Goal: Task Accomplishment & Management: Use online tool/utility

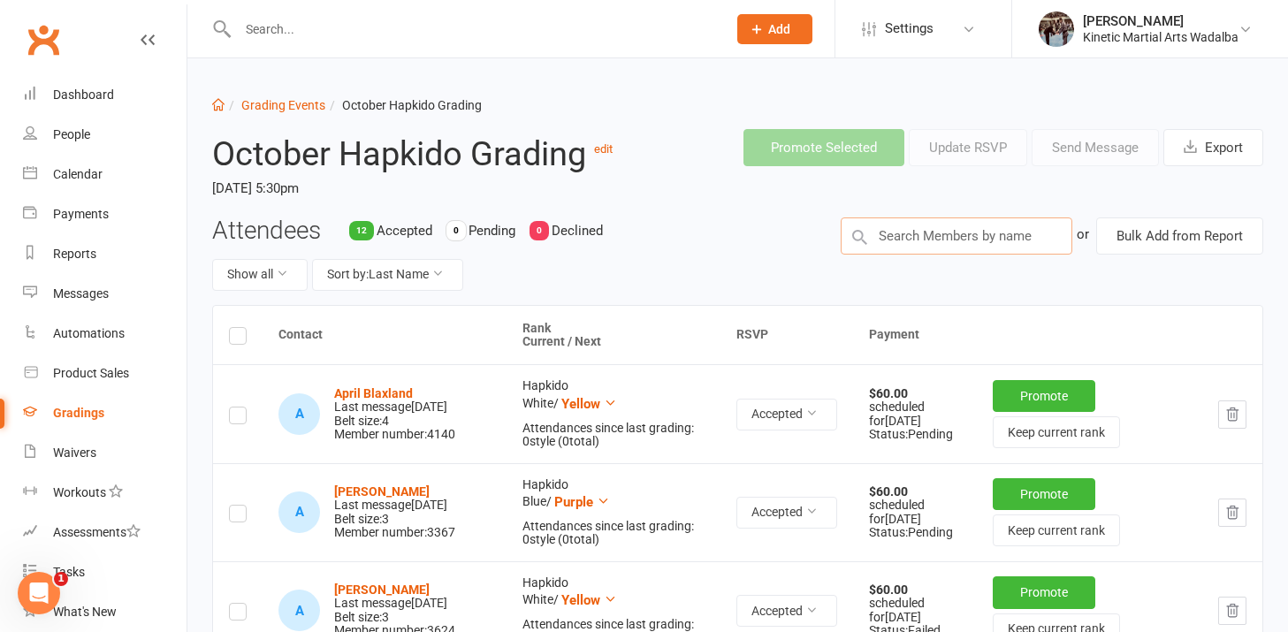
click at [974, 241] on input "text" at bounding box center [957, 236] width 232 height 37
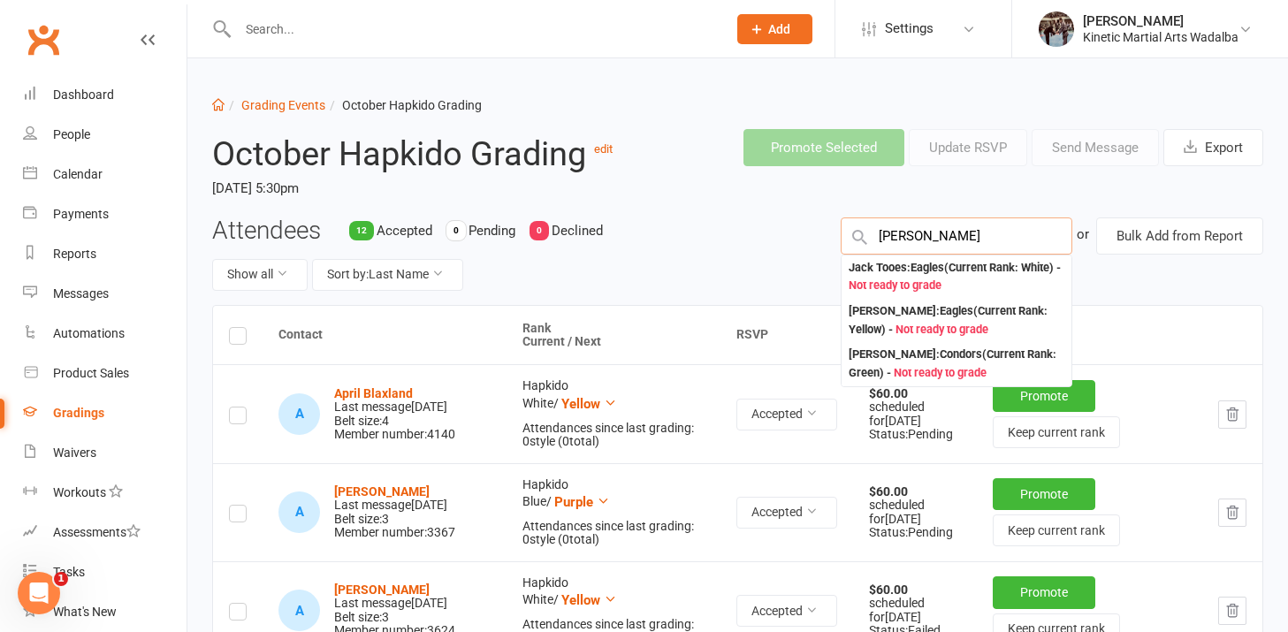
type input "[PERSON_NAME]"
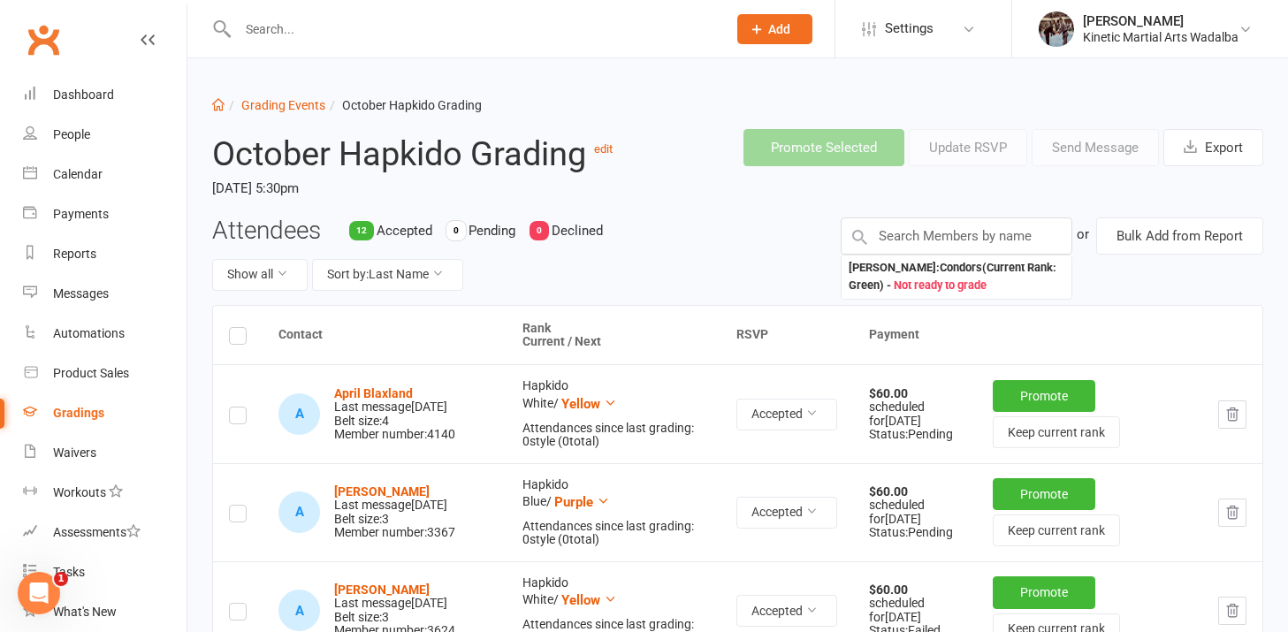
click at [1095, 271] on div "Attendees 12 Accepted 0 Pending 0 Declined Show all Sort by: Last Name [PERSON_…" at bounding box center [738, 262] width 1078 height 88
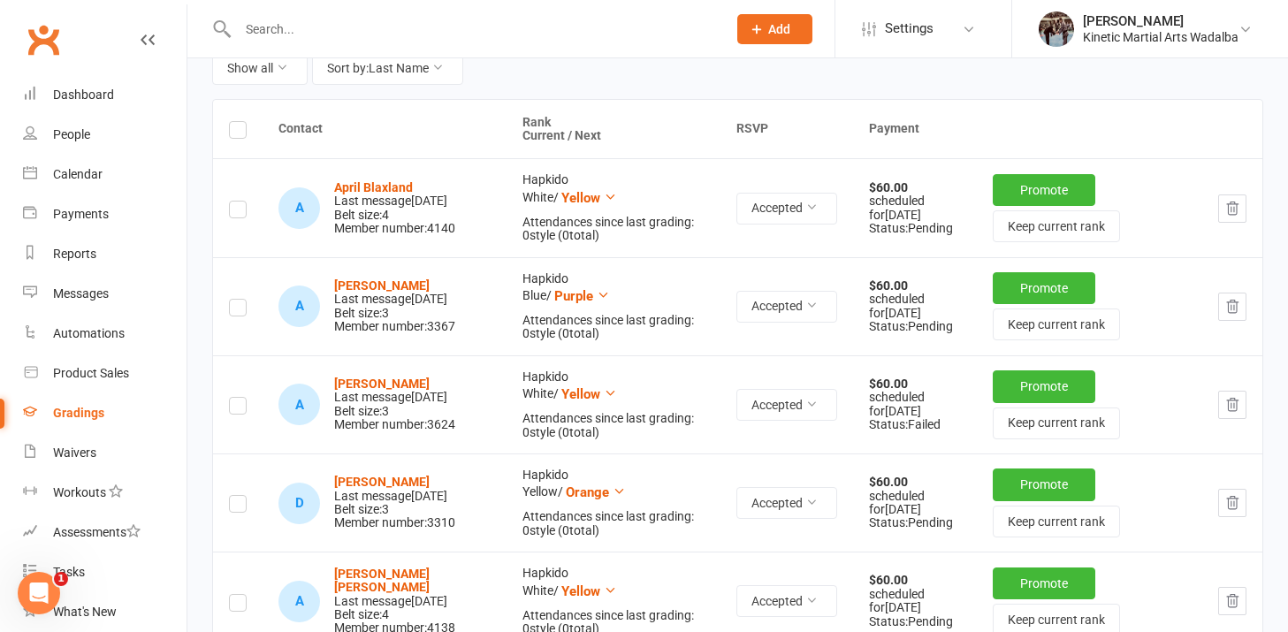
scroll to position [187, 0]
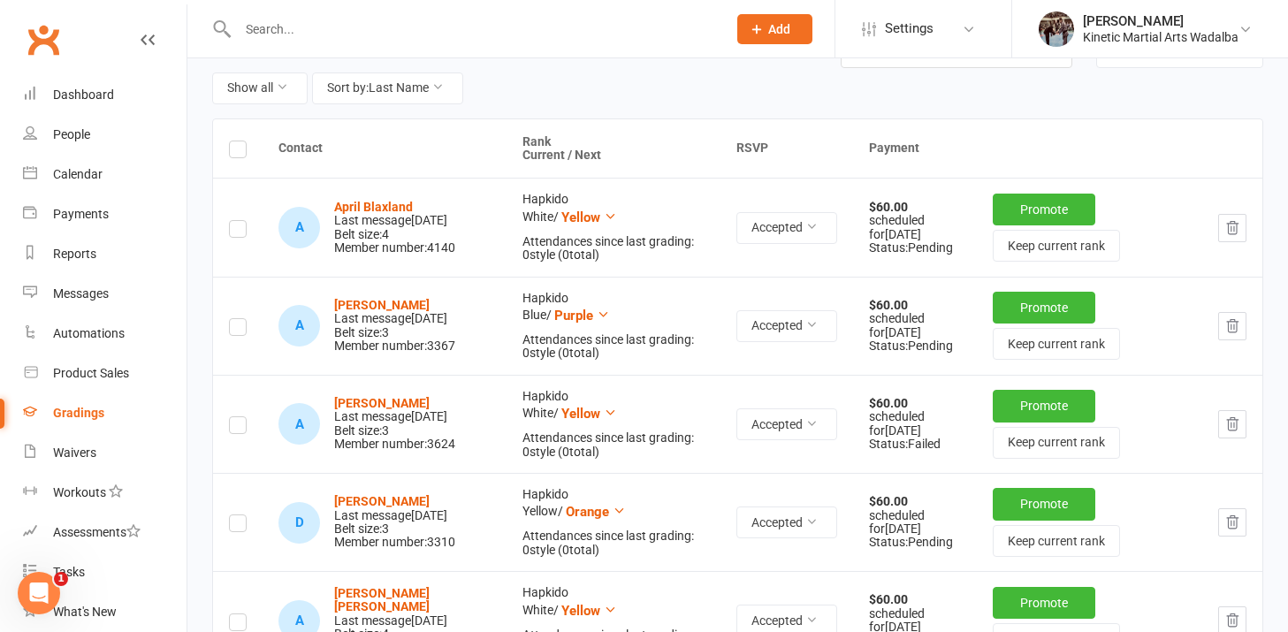
click at [232, 152] on label at bounding box center [238, 152] width 18 height 0
click at [232, 141] on input "checkbox" at bounding box center [238, 141] width 18 height 0
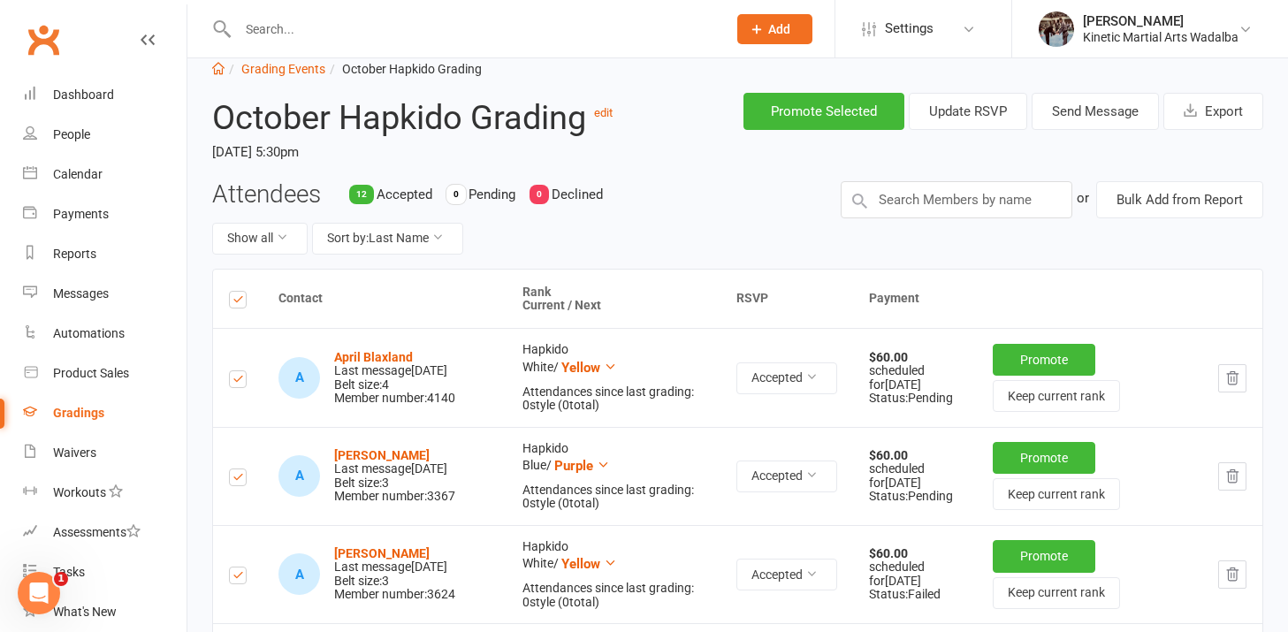
scroll to position [33, 0]
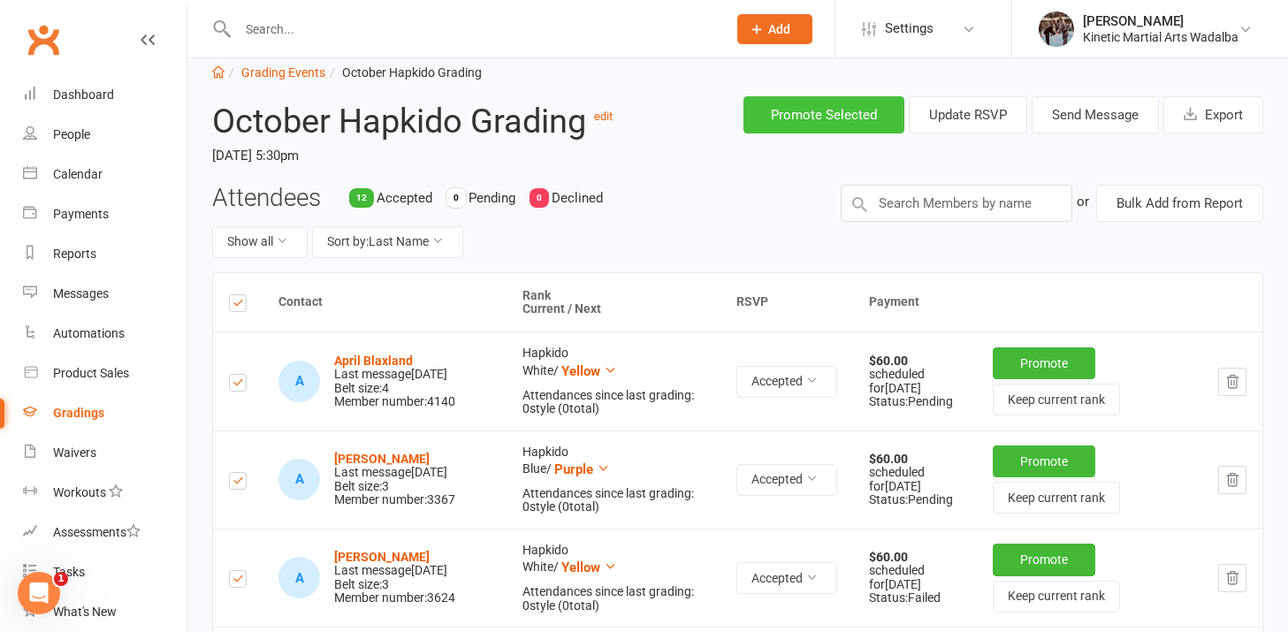
click at [785, 118] on button "Promote Selected" at bounding box center [824, 114] width 161 height 37
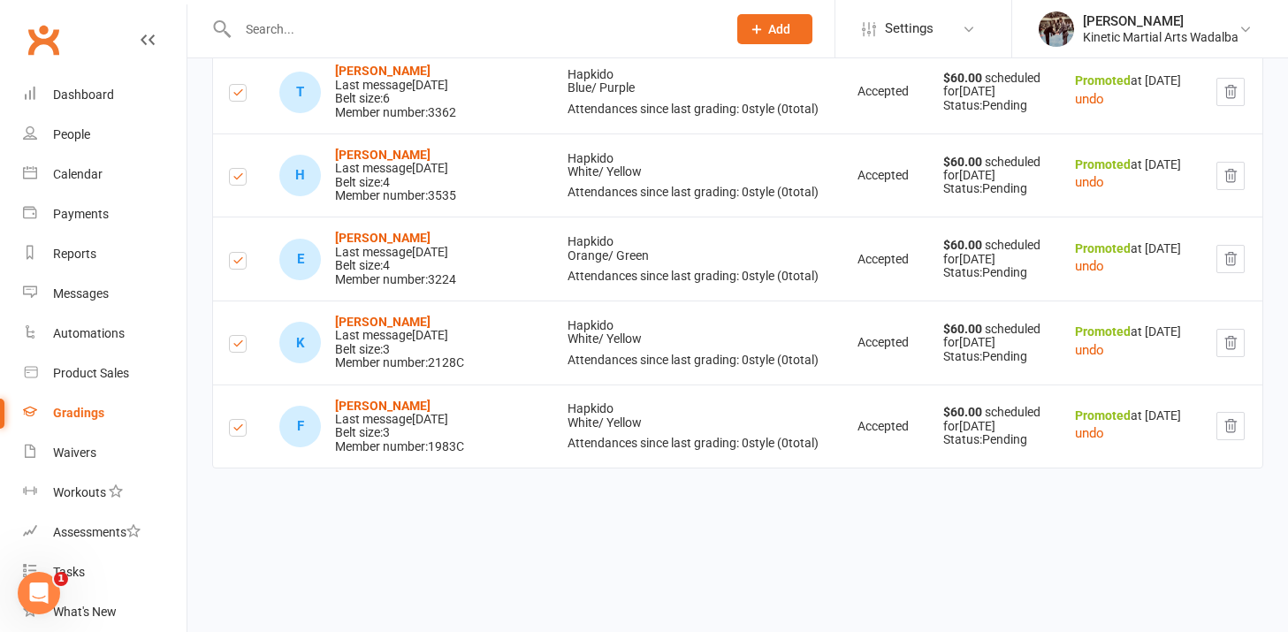
scroll to position [0, 0]
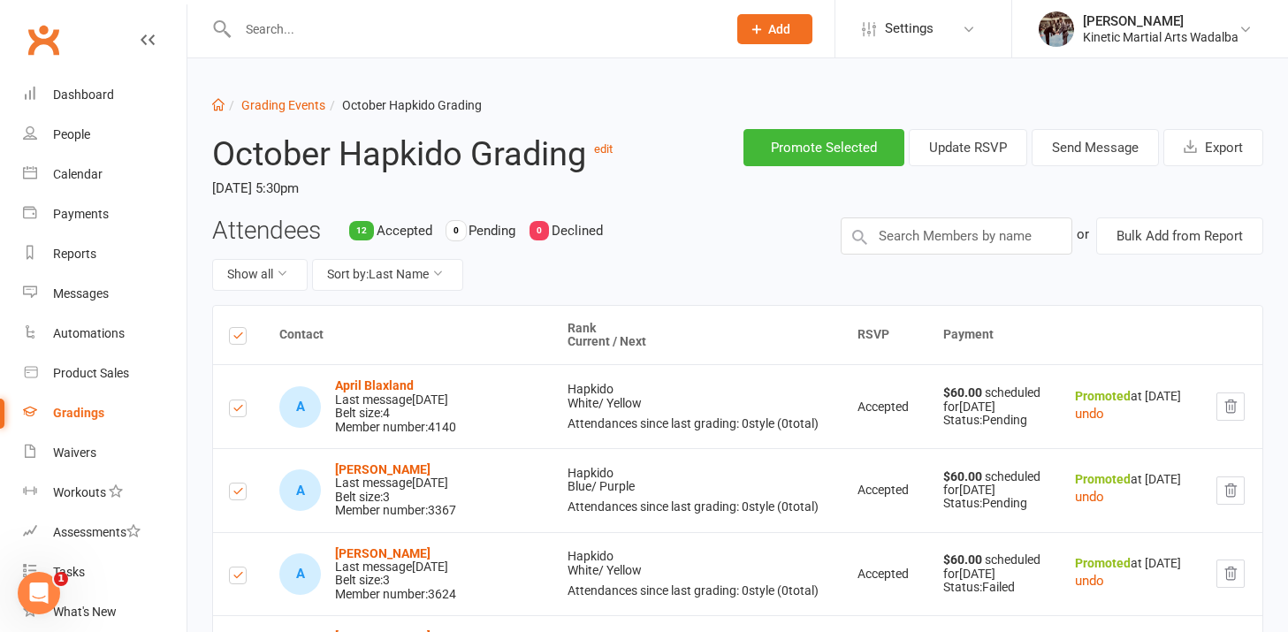
click at [239, 339] on label at bounding box center [238, 339] width 18 height 0
click at [239, 328] on input "checkbox" at bounding box center [238, 328] width 18 height 0
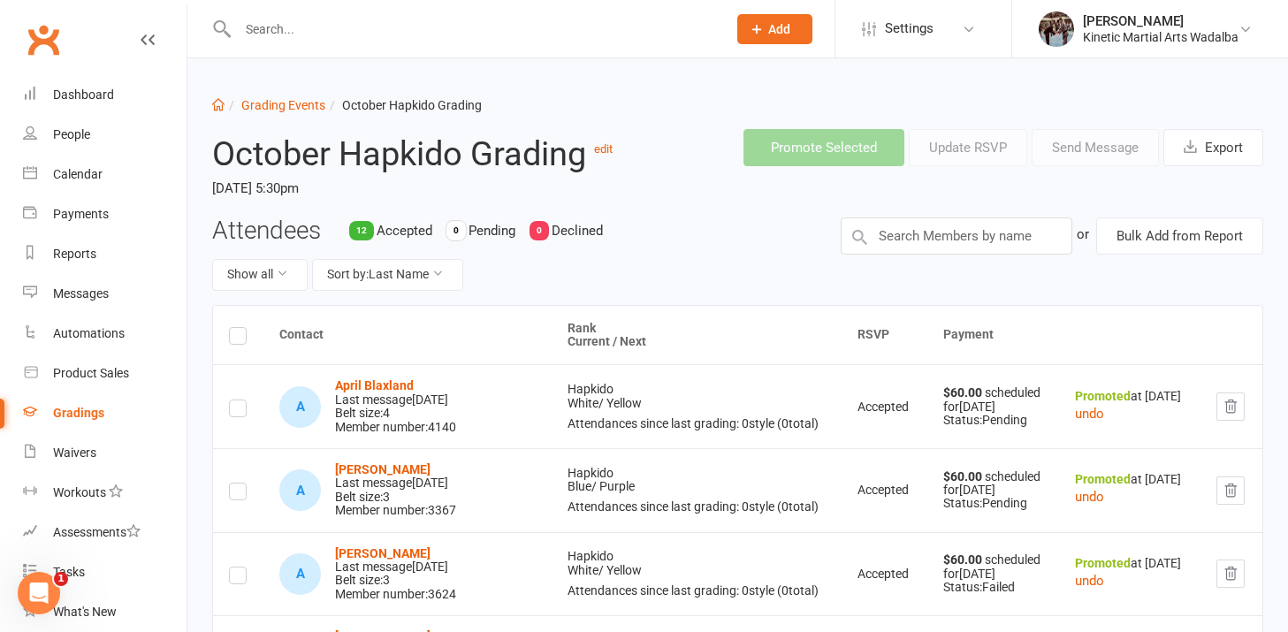
click at [691, 291] on div "Attendees 12 Accepted 0 Pending 0 Declined Show all Sort by: Last Name" at bounding box center [513, 262] width 629 height 88
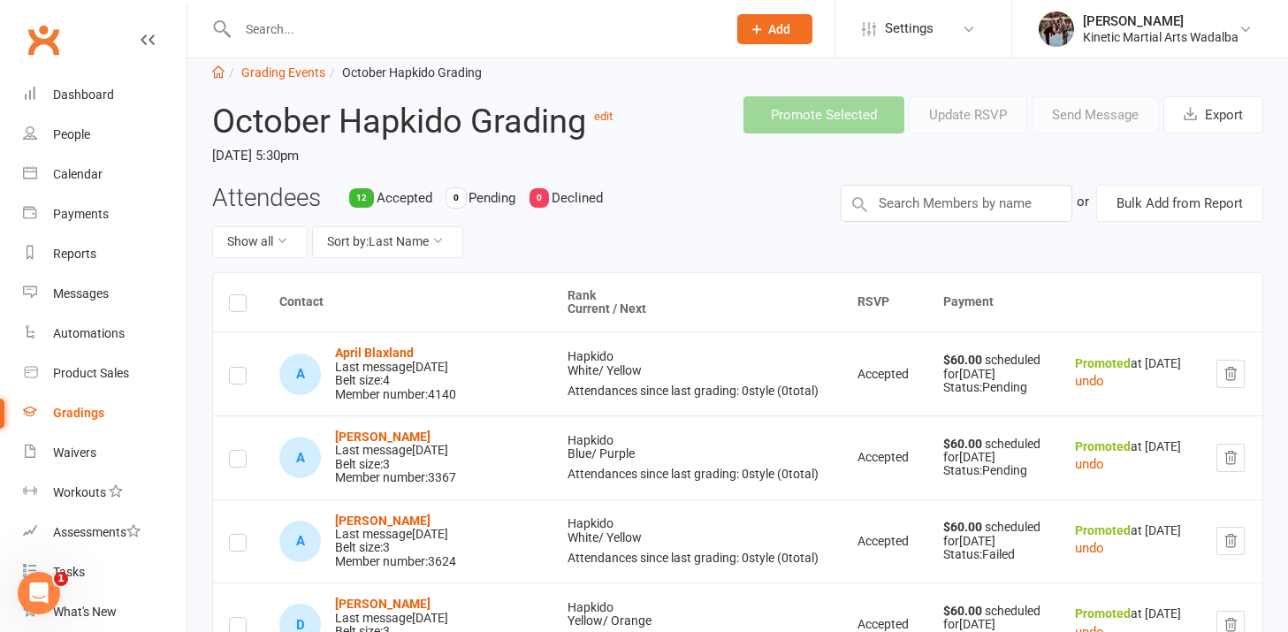
scroll to position [38, 0]
